Goal: Task Accomplishment & Management: Manage account settings

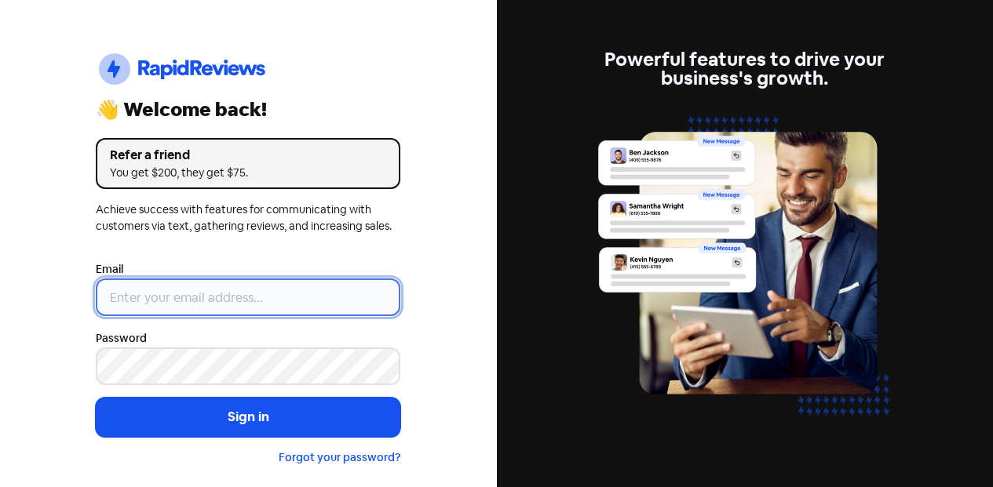
drag, startPoint x: 0, startPoint y: 0, endPoint x: 249, endPoint y: 301, distance: 390.8
click at [247, 291] on input "email" at bounding box center [248, 298] width 305 height 38
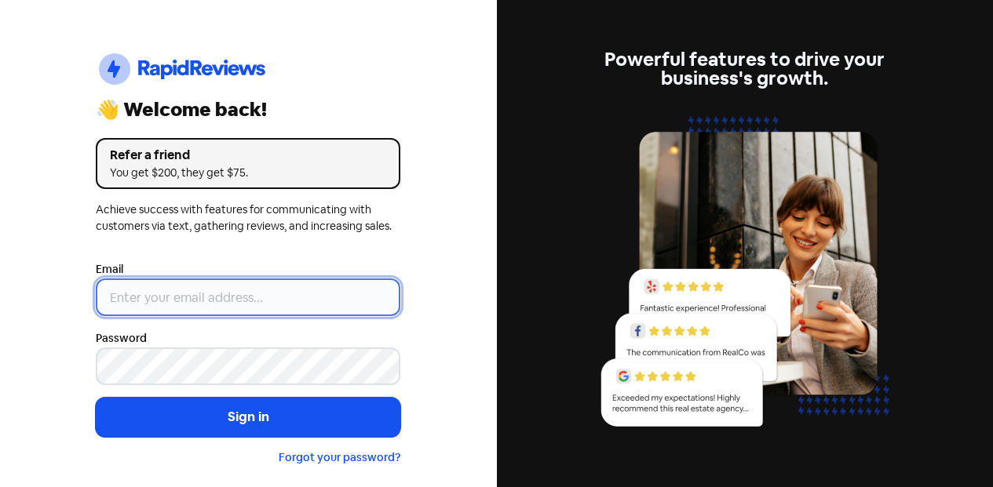
type input "[EMAIL_ADDRESS][DOMAIN_NAME]"
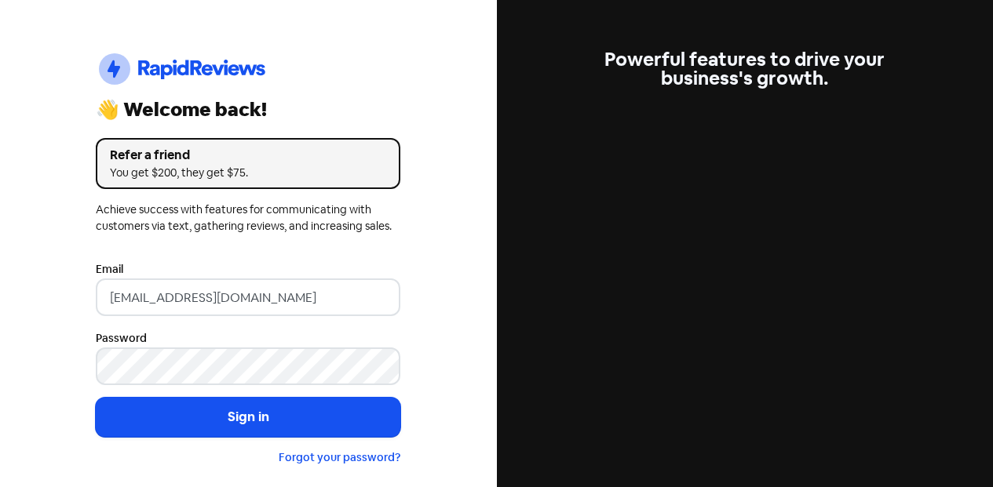
click at [272, 426] on button "Sign in" at bounding box center [248, 417] width 305 height 39
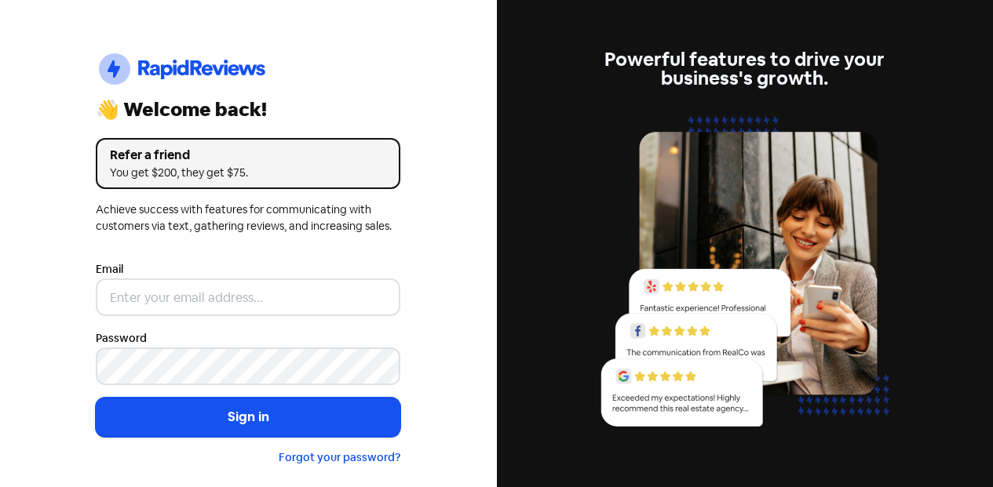
click at [323, 276] on div "Email" at bounding box center [248, 288] width 305 height 57
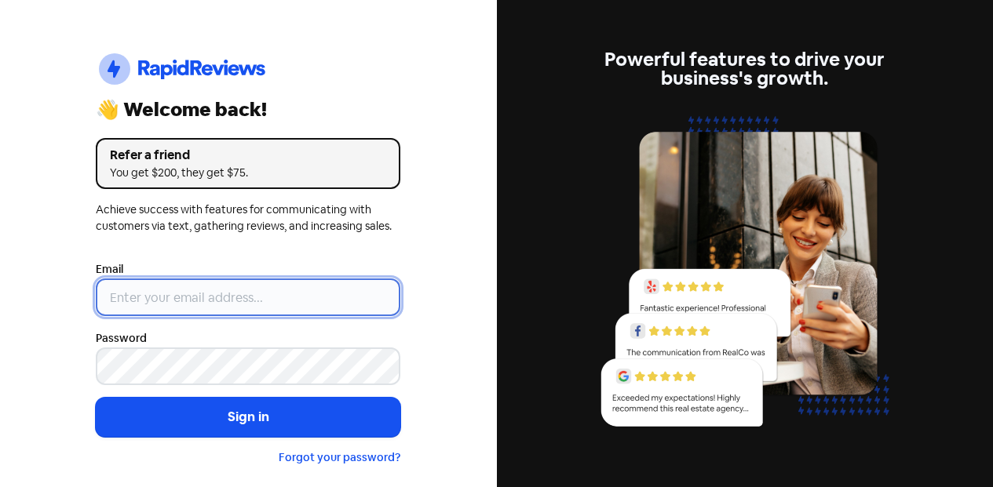
click at [317, 289] on input "email" at bounding box center [248, 298] width 305 height 38
type input "[EMAIL_ADDRESS][DOMAIN_NAME]"
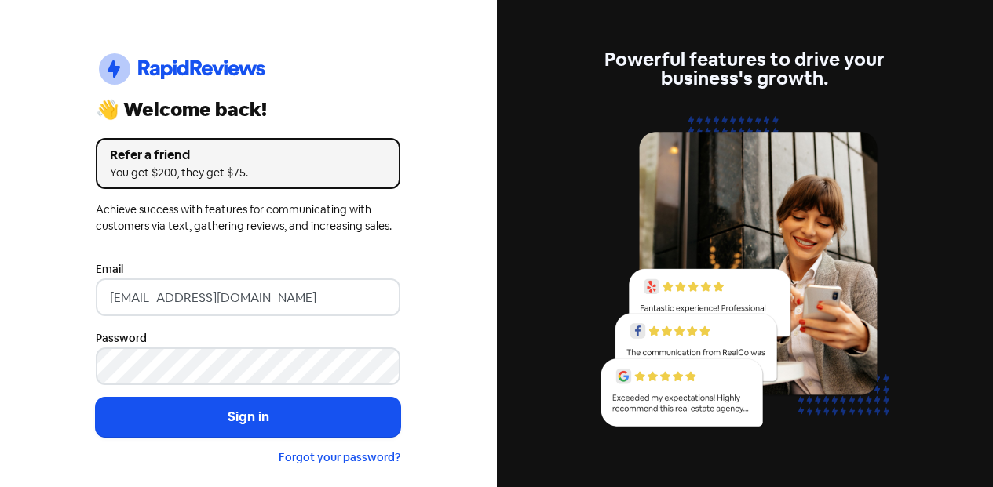
click at [213, 420] on button "Sign in" at bounding box center [248, 417] width 305 height 39
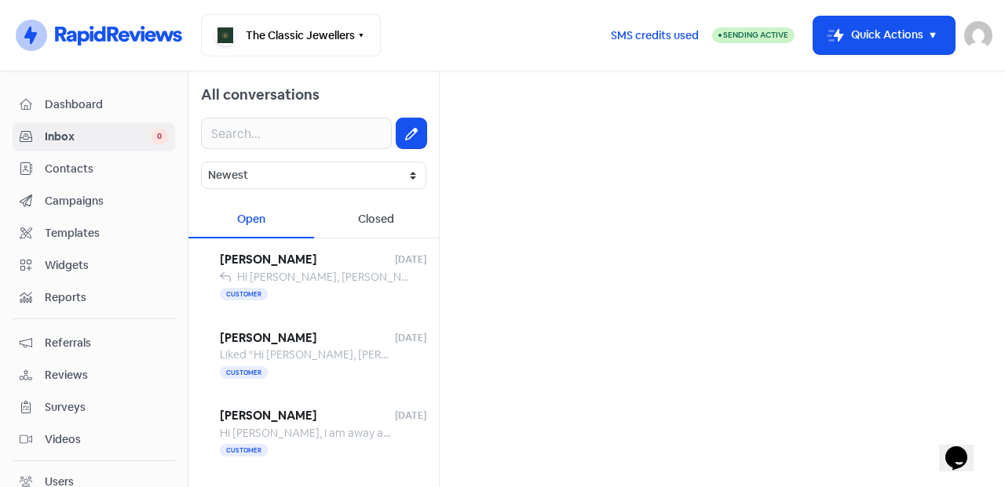
click at [330, 262] on span "Bobby Ingall" at bounding box center [307, 260] width 175 height 18
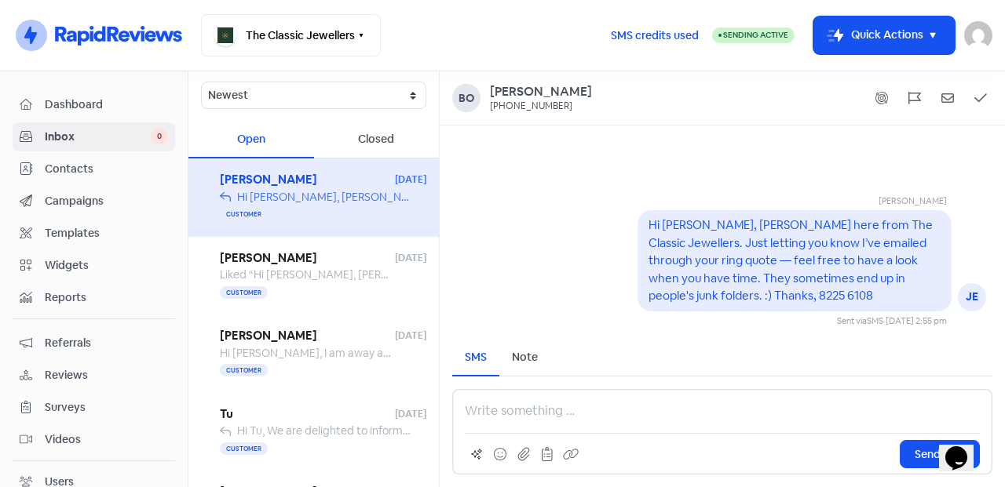
scroll to position [131, 0]
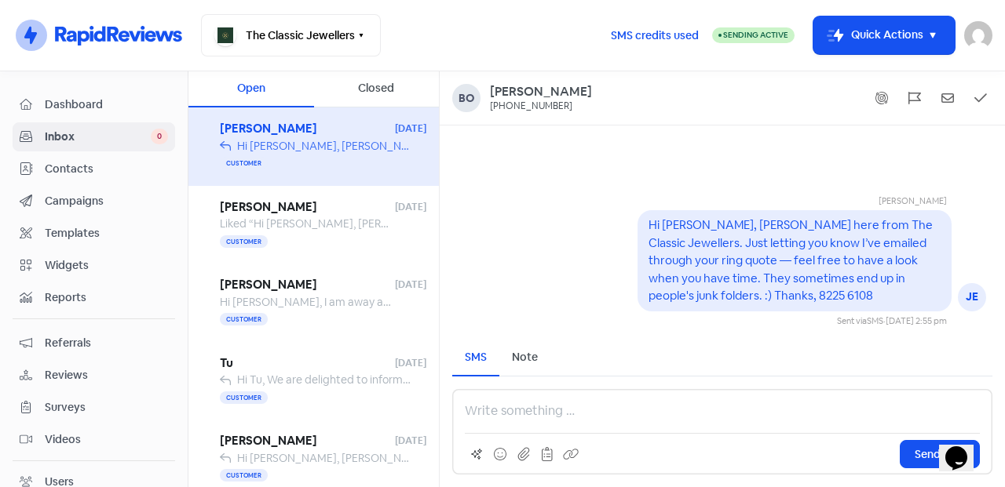
click at [305, 222] on span "Liked “Hi Dee, Brook here from The Classic Jewellers. Just letting you know I’v…" at bounding box center [864, 224] width 1288 height 14
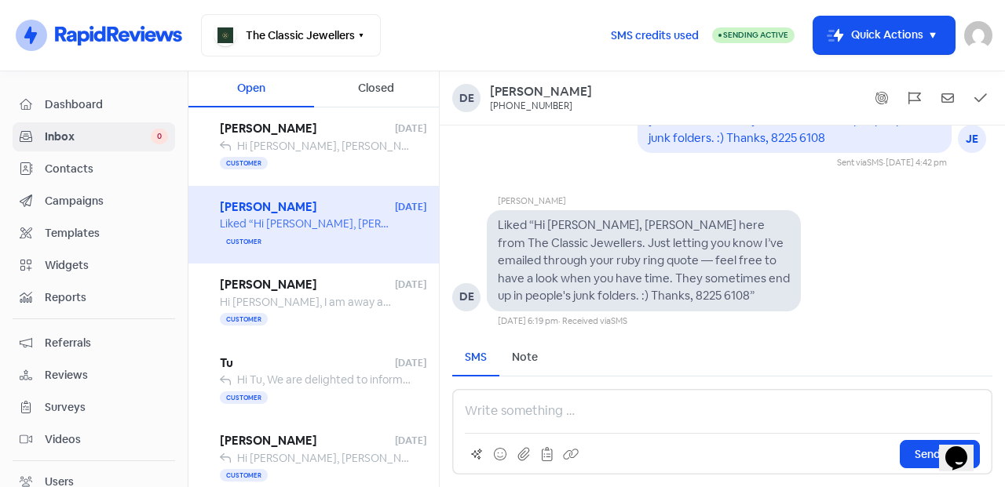
click at [313, 302] on span "Hi Ka, I am away at work at the moment so I will let you know when we are think…" at bounding box center [561, 302] width 682 height 14
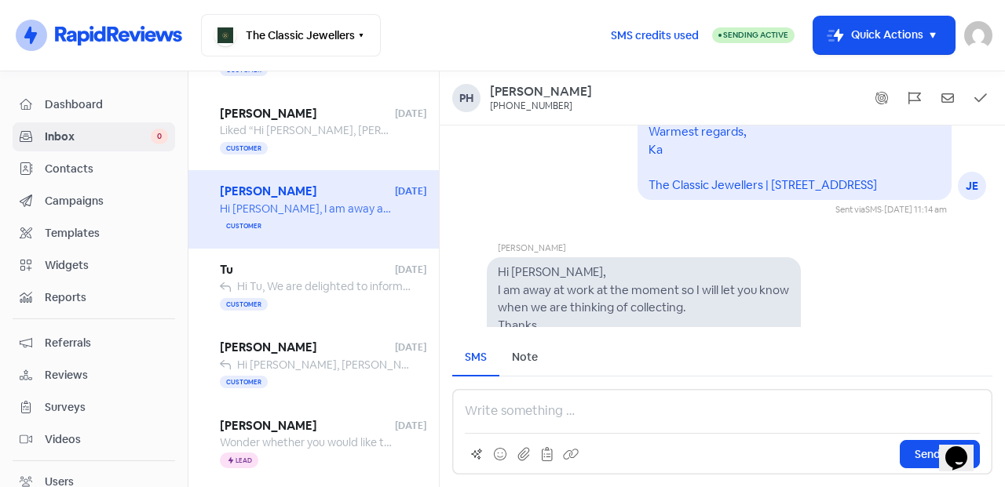
scroll to position [261, 0]
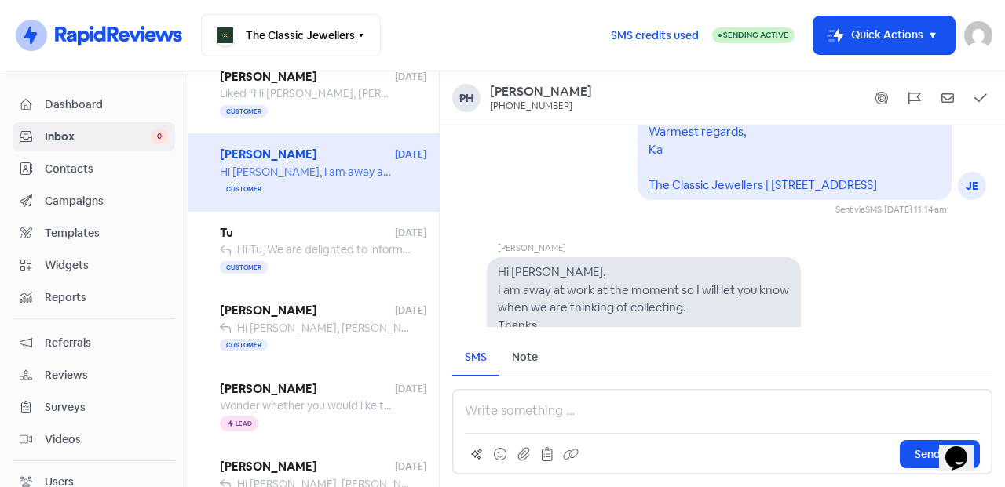
click at [318, 265] on div "Customer" at bounding box center [323, 267] width 206 height 19
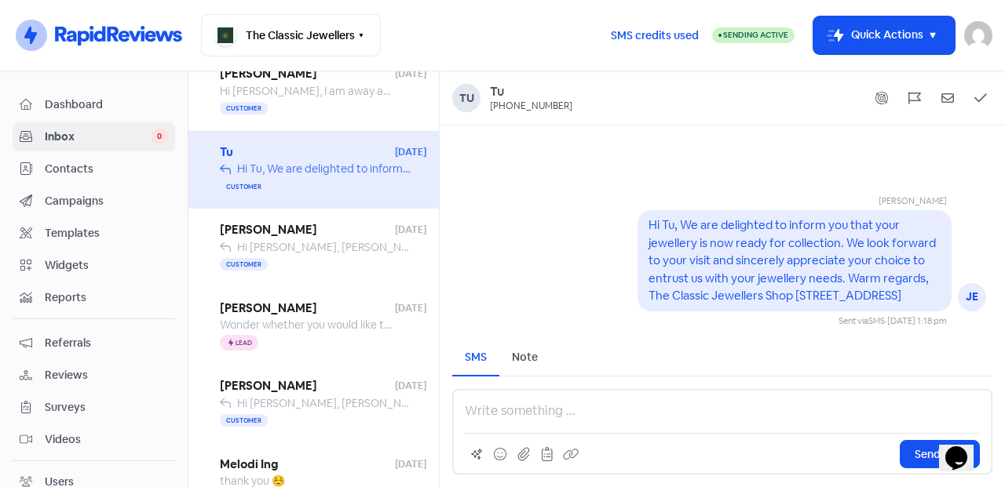
scroll to position [392, 0]
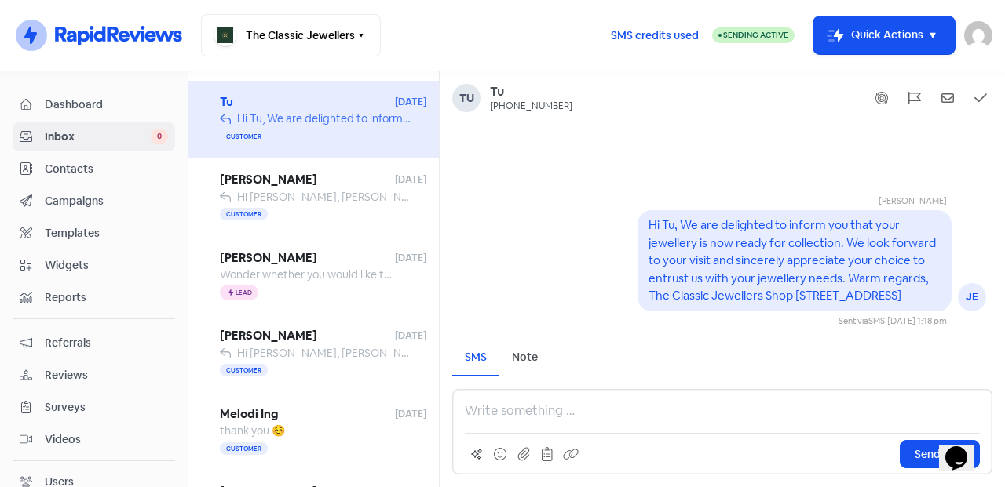
click at [313, 210] on div "Customer" at bounding box center [323, 215] width 206 height 19
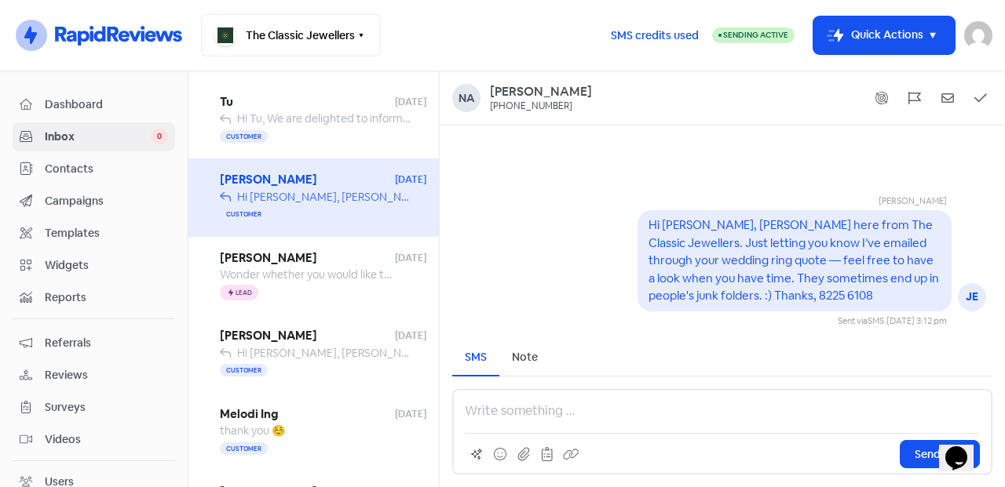
click at [332, 263] on span "Helen Chin" at bounding box center [307, 259] width 175 height 18
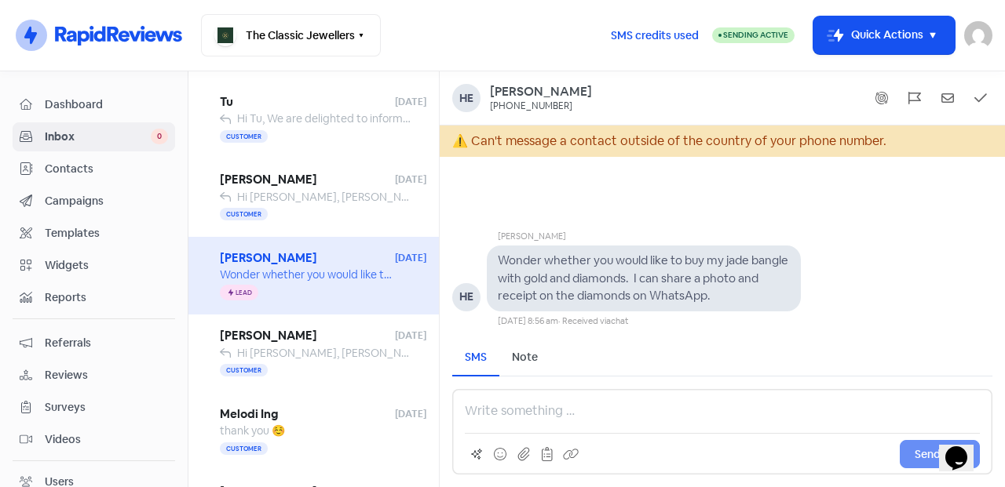
scroll to position [523, 0]
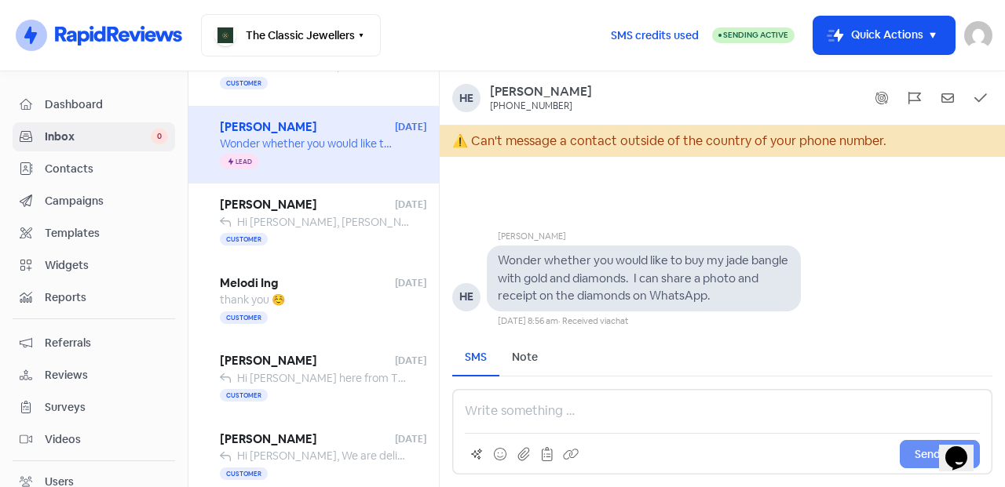
click at [326, 238] on div "Customer" at bounding box center [323, 240] width 206 height 19
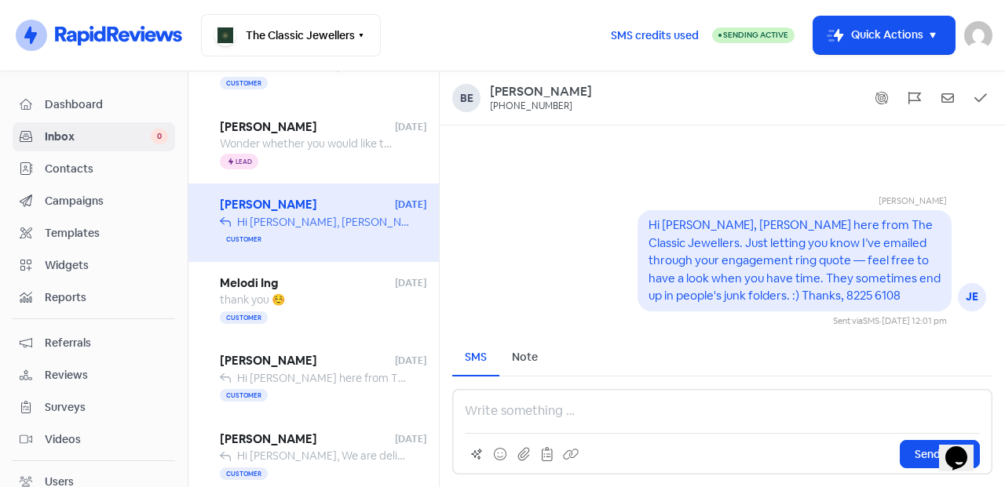
click at [107, 166] on span "Contacts" at bounding box center [106, 169] width 123 height 16
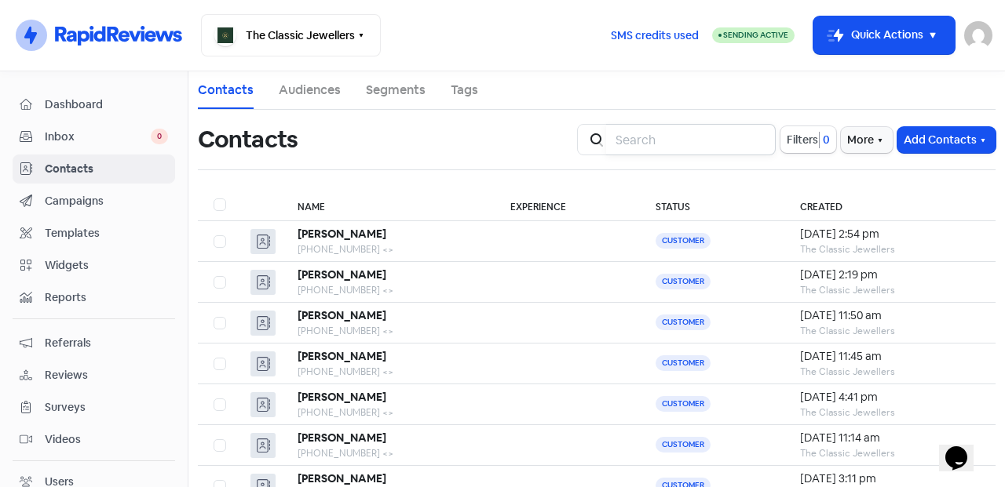
click at [689, 140] on input "search" at bounding box center [691, 139] width 170 height 31
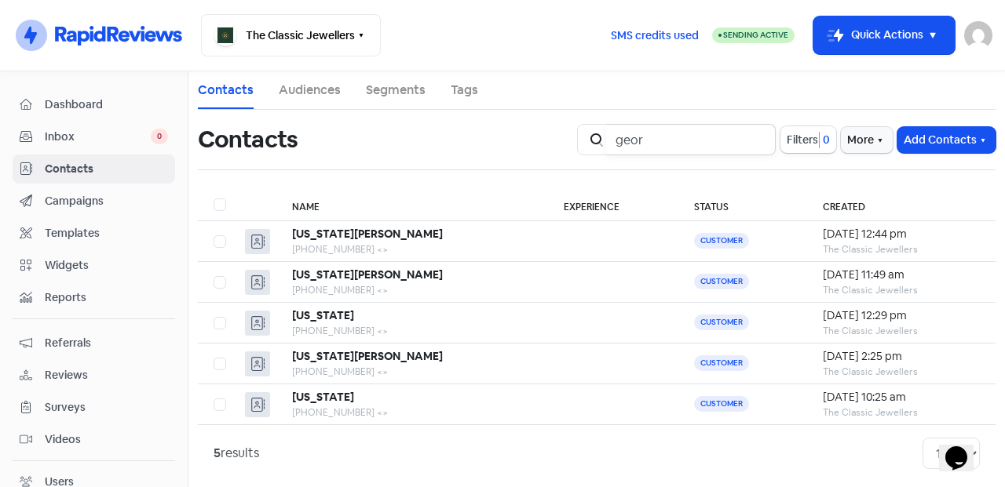
type input "geor"
click at [910, 140] on button "Add Contacts" at bounding box center [946, 140] width 98 height 26
click at [874, 164] on button "Add a contact" at bounding box center [927, 174] width 133 height 31
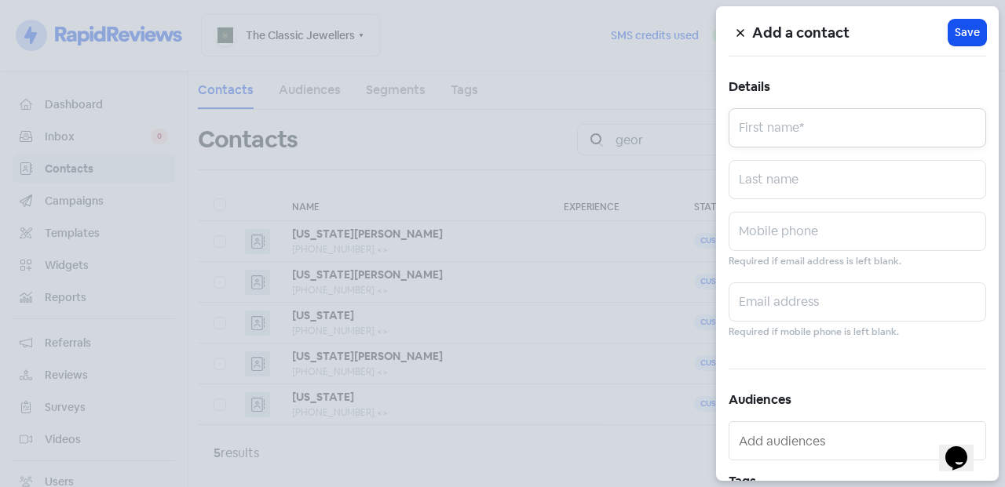
click at [842, 122] on input "text" at bounding box center [856, 127] width 257 height 39
type input "Georgia"
click at [837, 177] on input "text" at bounding box center [856, 179] width 257 height 39
type input "Keen"
click at [810, 239] on input "text" at bounding box center [856, 231] width 257 height 39
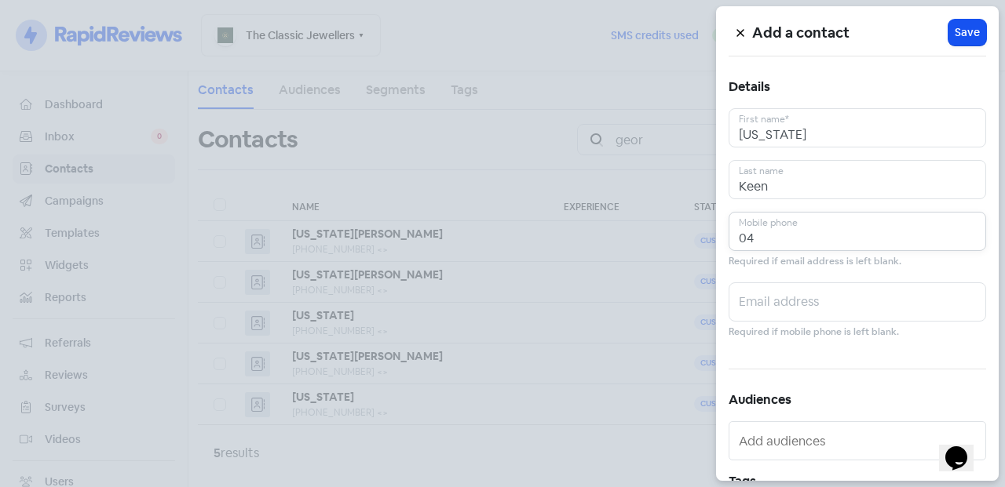
type input "0"
type input "+61466285091"
click at [961, 37] on span "Save" at bounding box center [966, 32] width 25 height 16
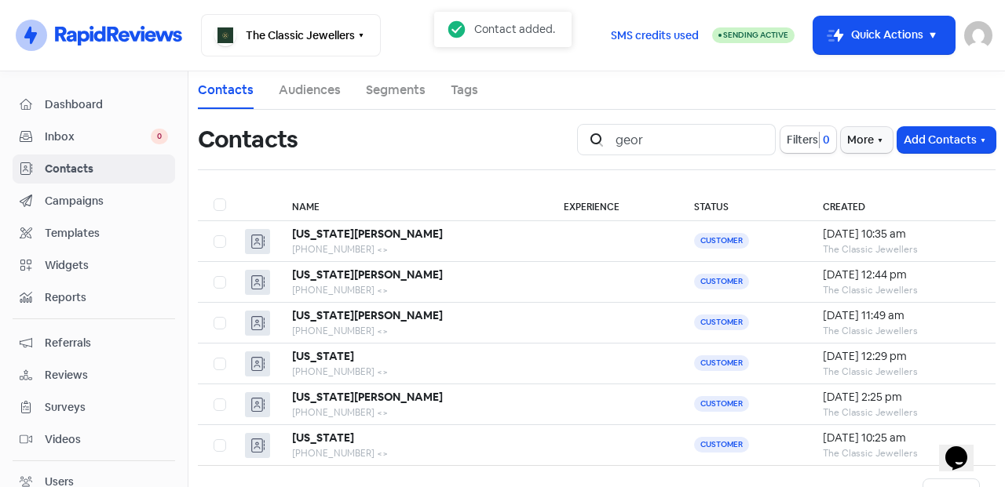
click at [334, 228] on b "Georgia Keen" at bounding box center [367, 234] width 151 height 14
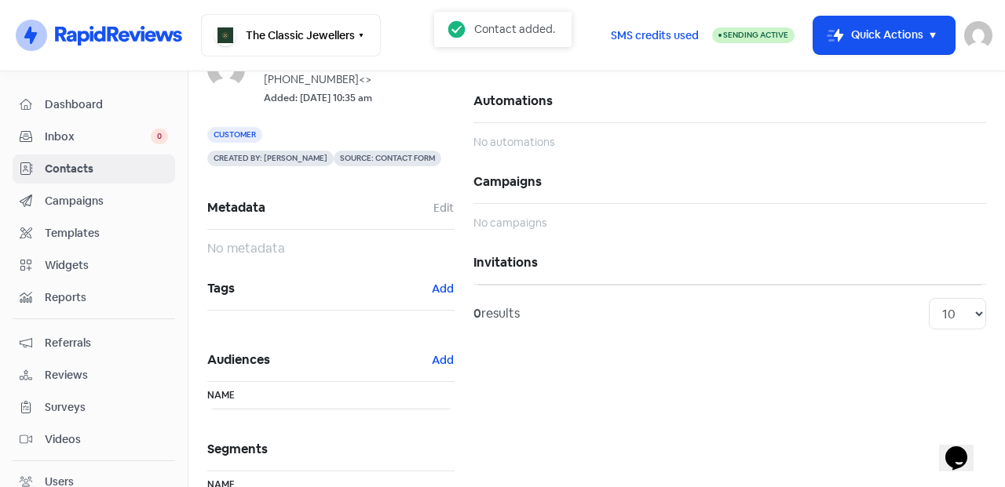
scroll to position [130, 0]
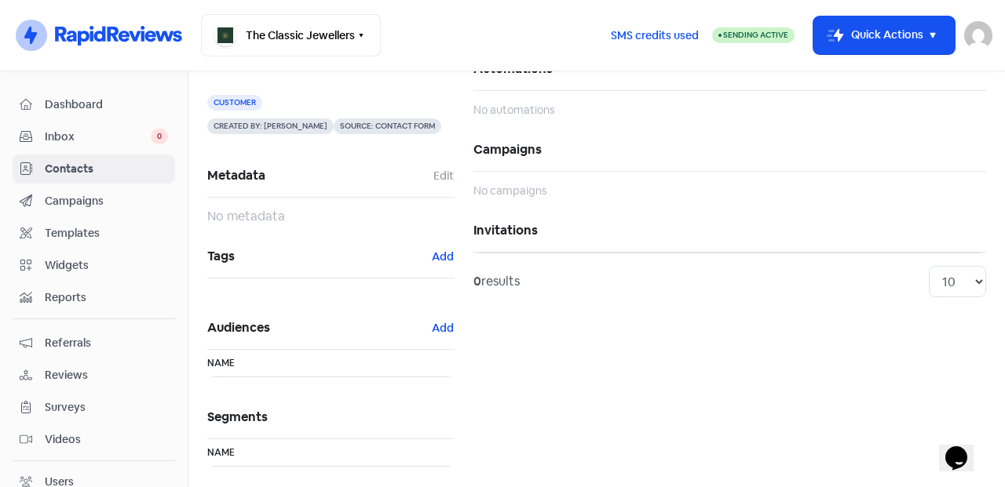
click at [436, 248] on button "Add" at bounding box center [443, 257] width 24 height 18
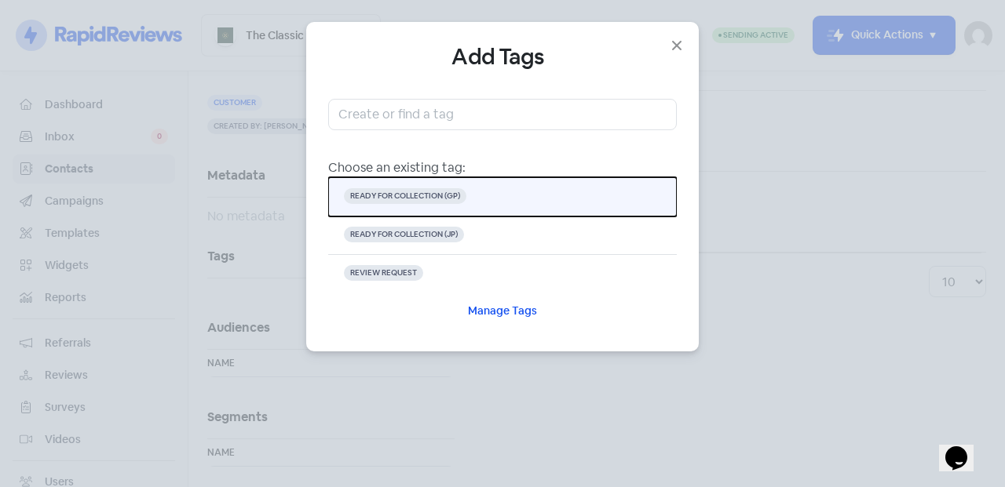
click at [456, 202] on span "READY FOR COLLECTION (GP)" at bounding box center [405, 196] width 122 height 16
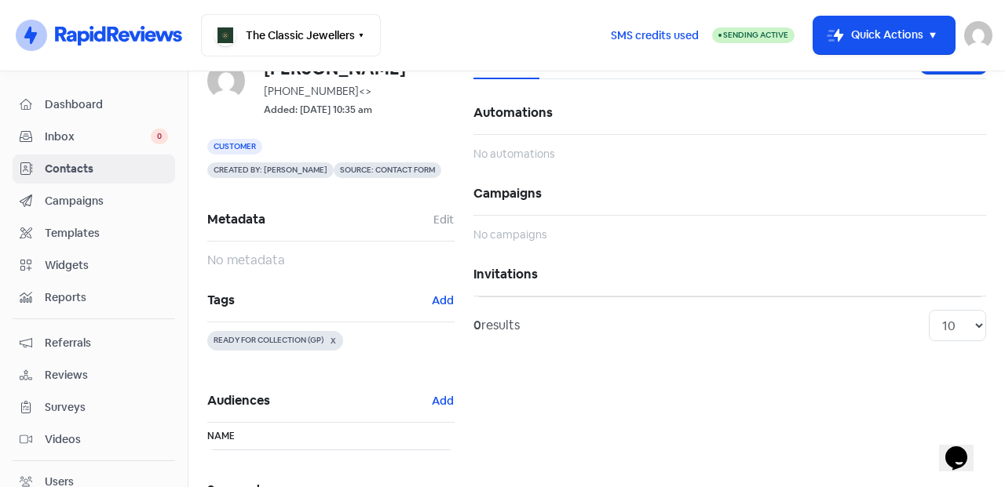
scroll to position [159, 0]
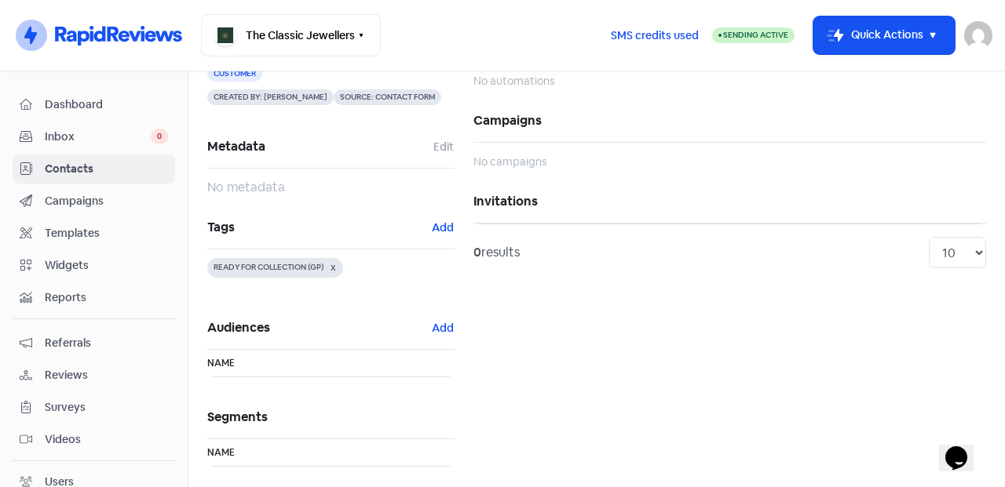
click at [76, 128] on div "Inbox 0" at bounding box center [94, 137] width 148 height 18
